Goal: Find specific page/section: Find specific page/section

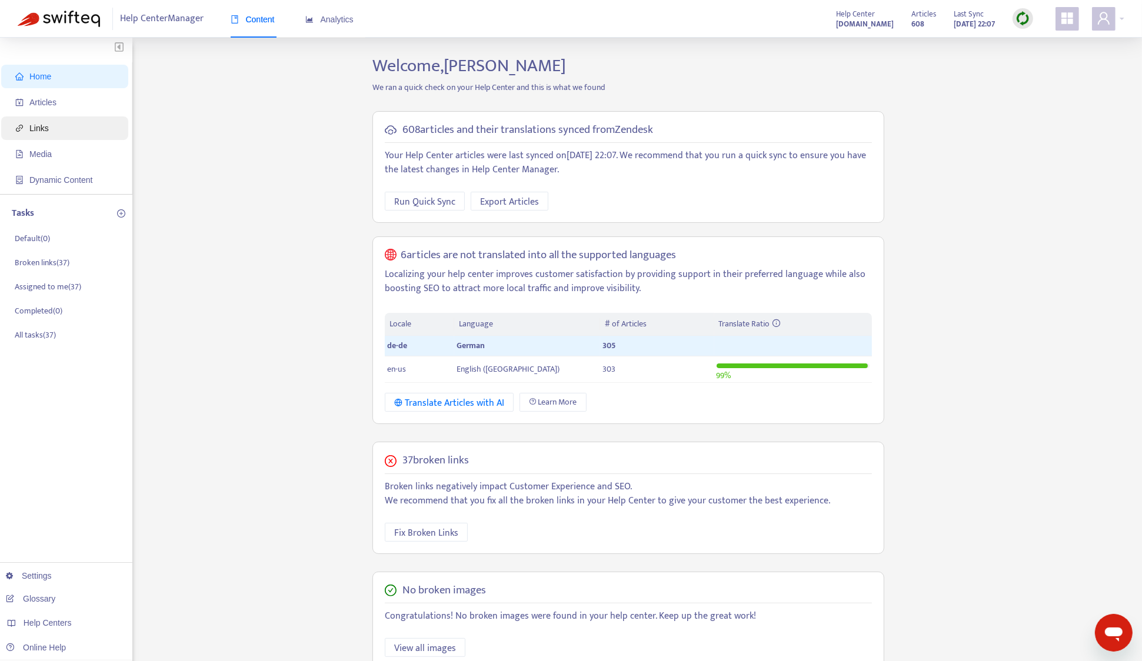
click at [42, 121] on span "Links" at bounding box center [67, 128] width 104 height 24
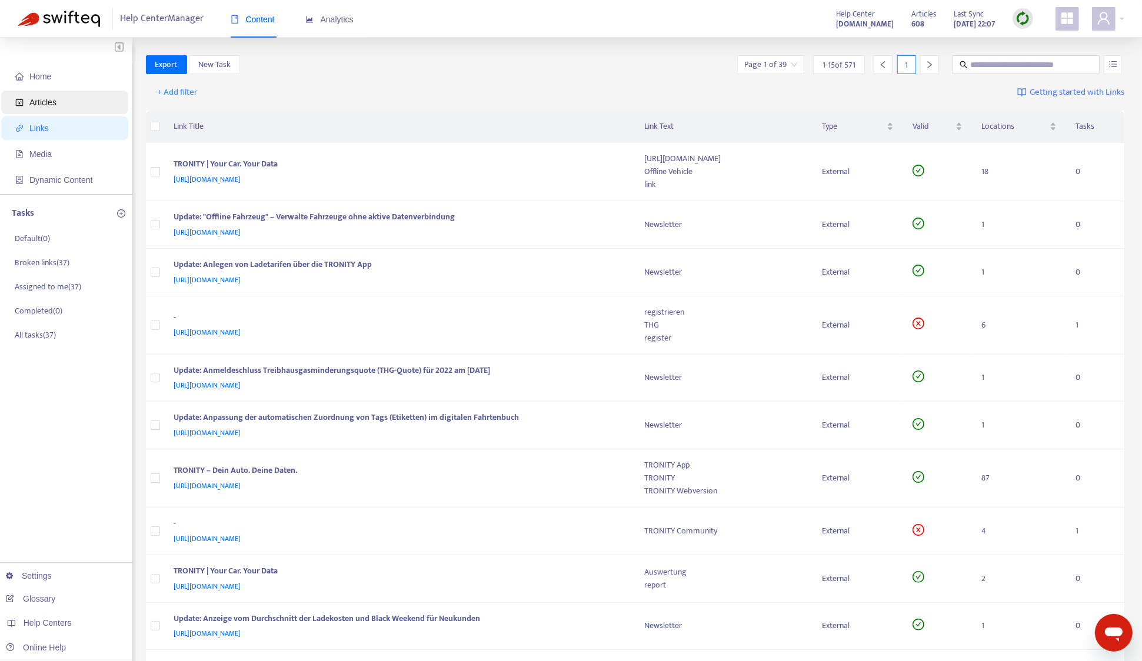
click at [39, 108] on span "Articles" at bounding box center [67, 103] width 104 height 24
